Goal: Transaction & Acquisition: Purchase product/service

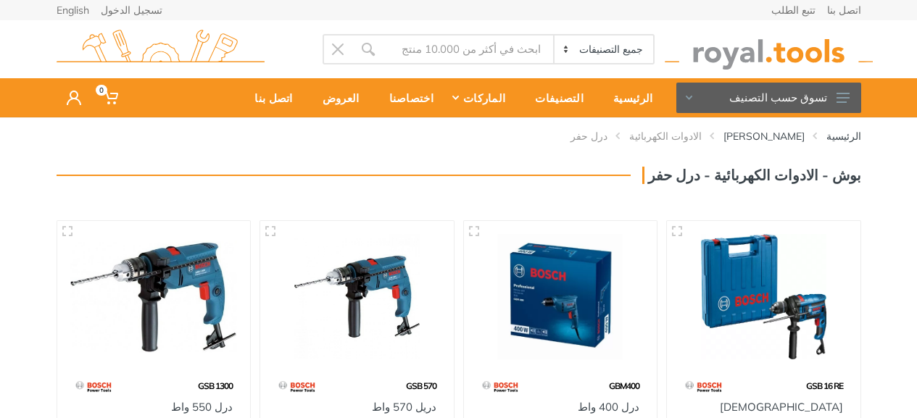
click at [146, 265] on img at bounding box center [154, 296] width 168 height 125
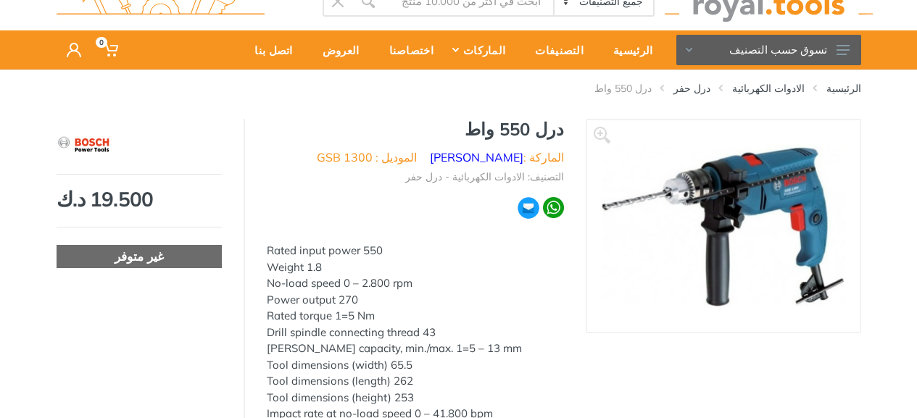
scroll to position [73, 0]
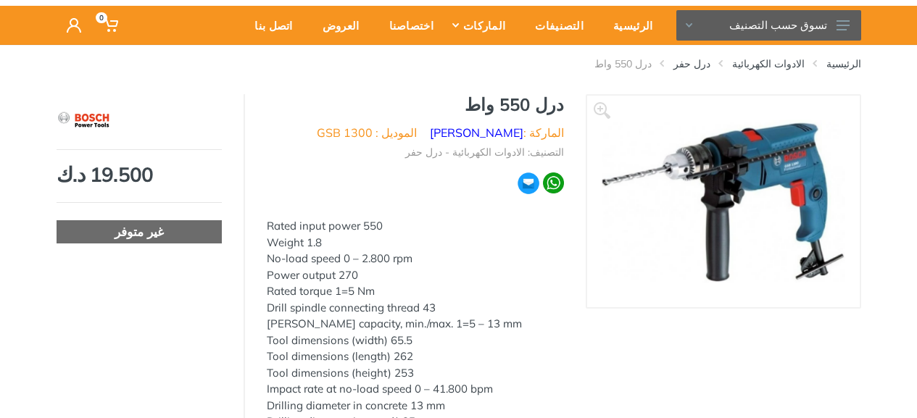
click at [802, 180] on img at bounding box center [724, 201] width 244 height 163
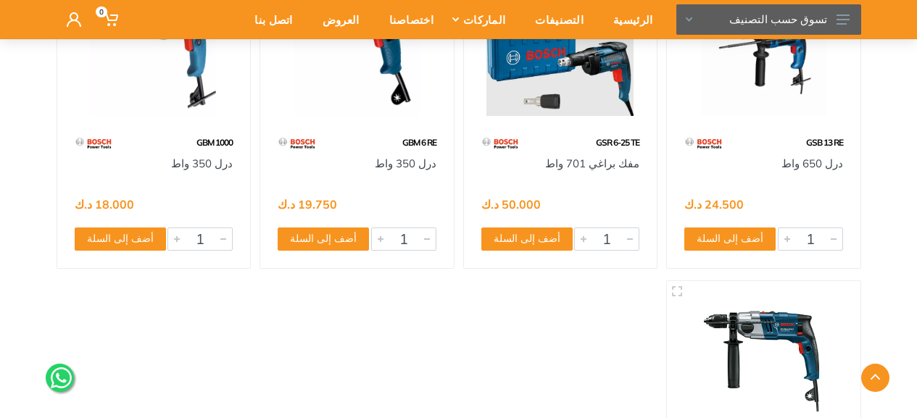
scroll to position [580, 0]
